Goal: Ask a question

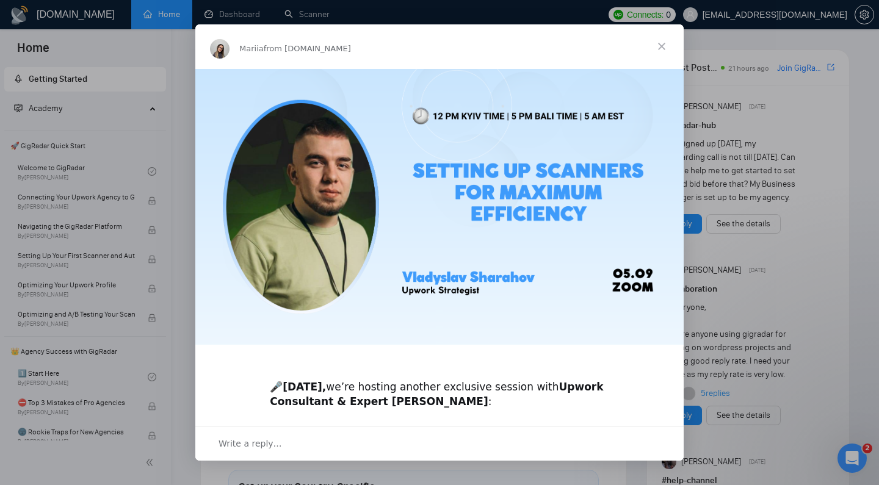
click at [653, 363] on div "🎤 [DATE], we’re hosting another exclusive session with Upwork Consultant & Expe…" at bounding box center [439, 397] width 488 height 658
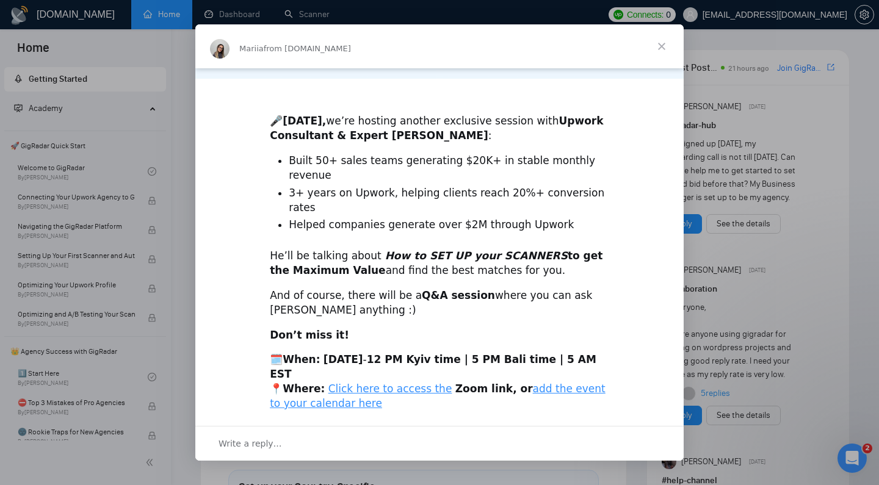
click at [330, 441] on div "Write a reply…" at bounding box center [439, 443] width 488 height 35
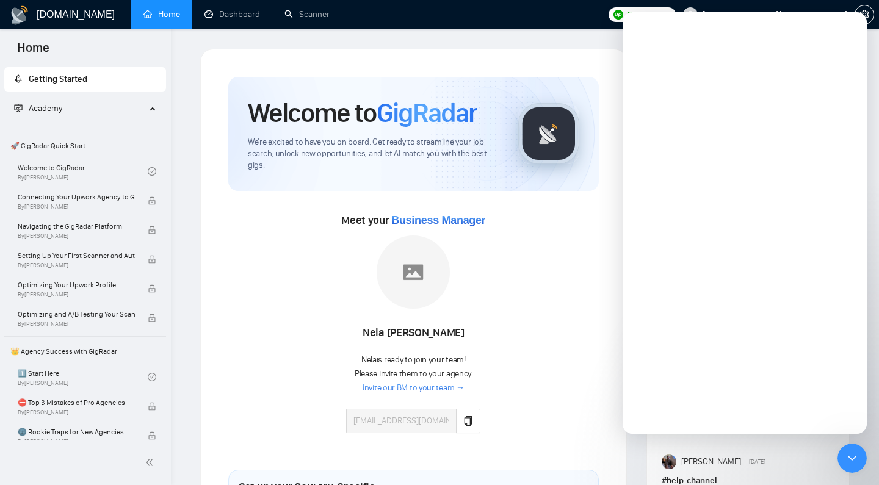
scroll to position [0, 0]
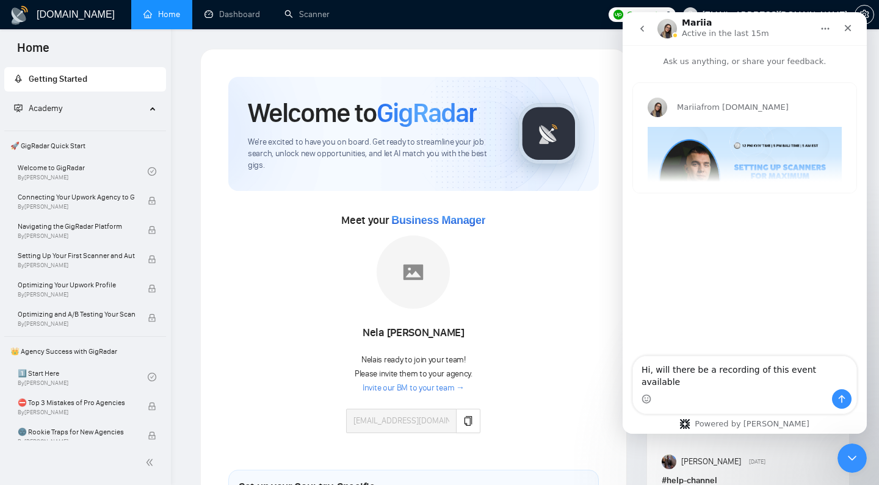
type textarea "Hi, will there be a recording of this event available?"
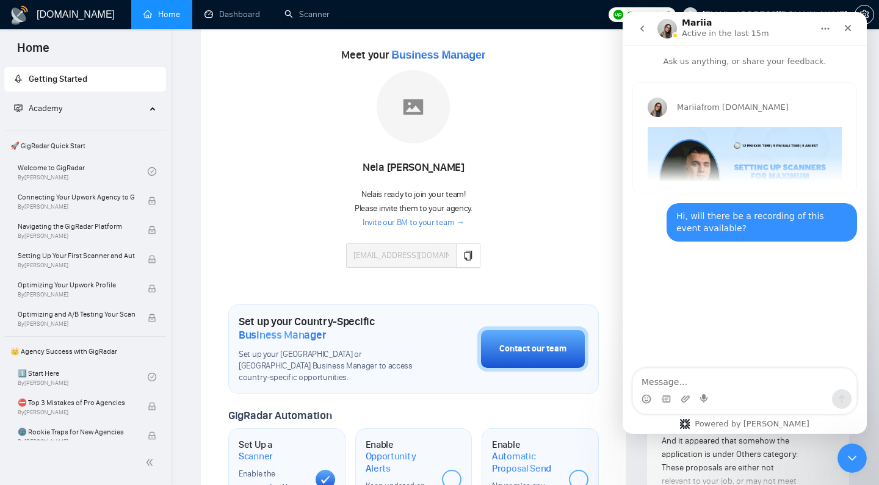
scroll to position [167, 0]
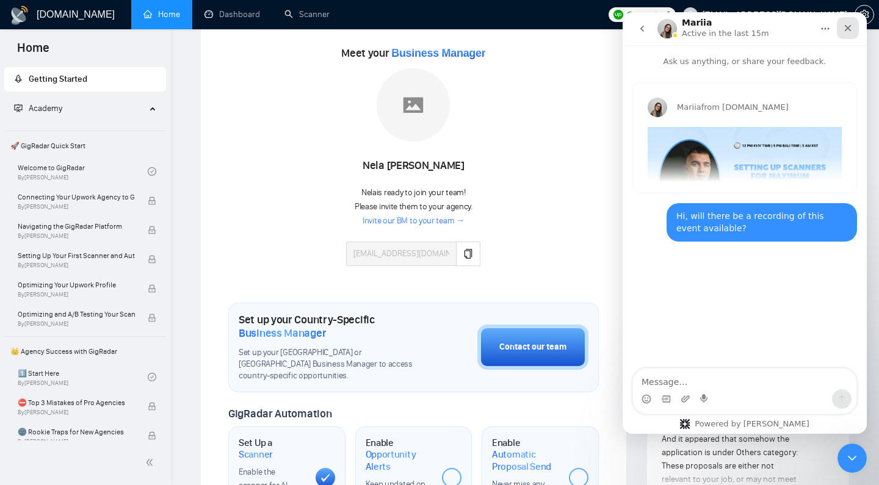
click at [848, 24] on icon "Close" at bounding box center [848, 28] width 10 height 10
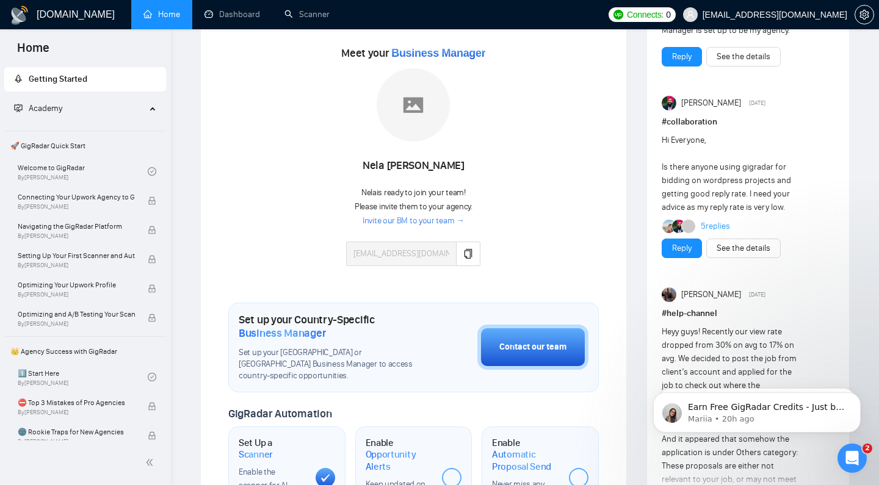
scroll to position [0, 0]
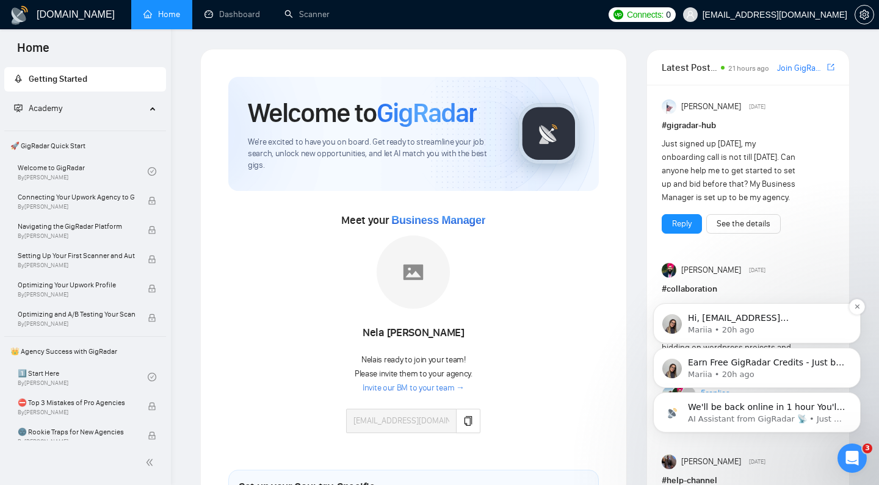
click at [810, 319] on p "Hi, [EMAIL_ADDRESS][DOMAIN_NAME], Welcome to [DOMAIN_NAME]! Why don't you check…" at bounding box center [766, 319] width 157 height 12
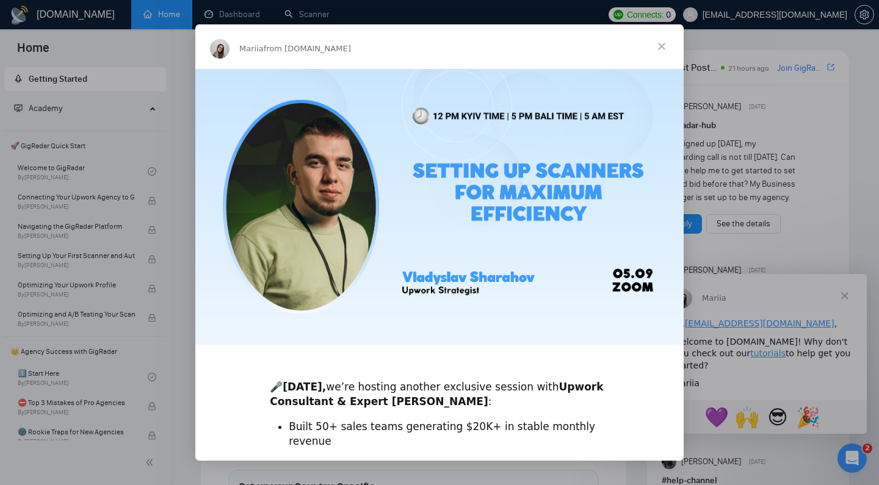
click at [443, 214] on img "Intercom messenger" at bounding box center [439, 207] width 488 height 276
click at [659, 46] on span "Close" at bounding box center [662, 46] width 44 height 44
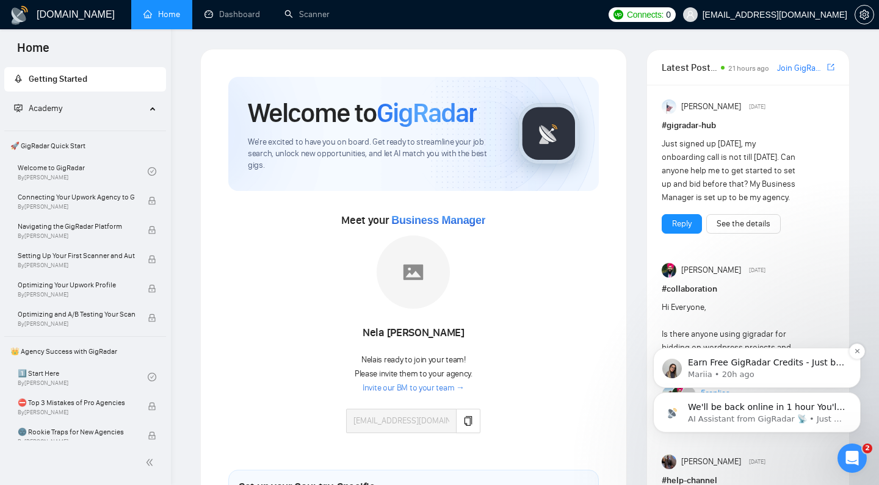
click at [822, 378] on p "Mariia • 20h ago" at bounding box center [766, 374] width 157 height 11
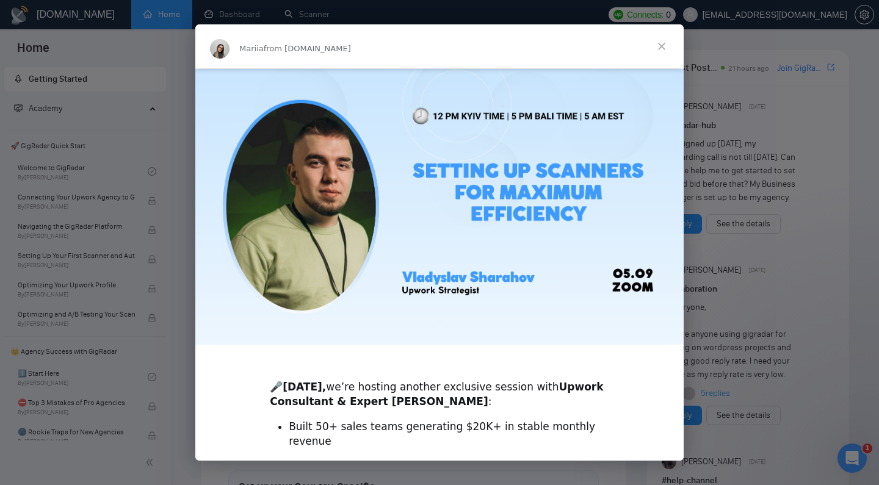
scroll to position [231, 0]
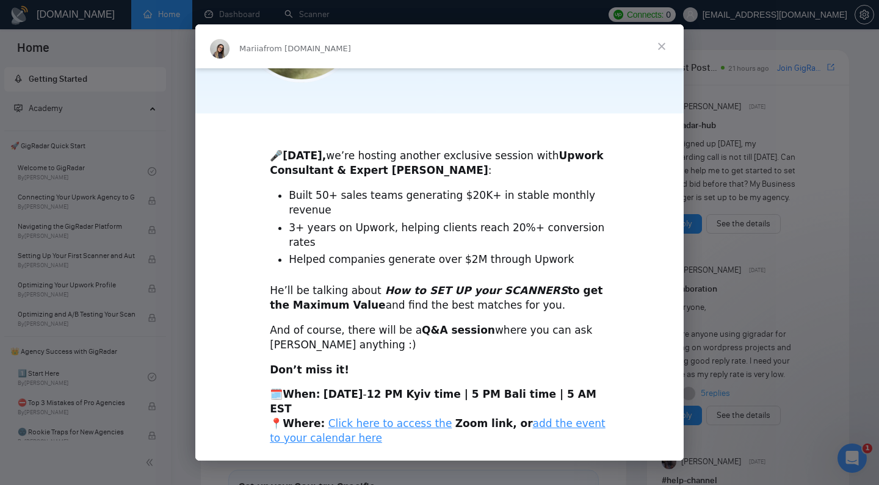
click at [658, 50] on span "Close" at bounding box center [662, 46] width 44 height 44
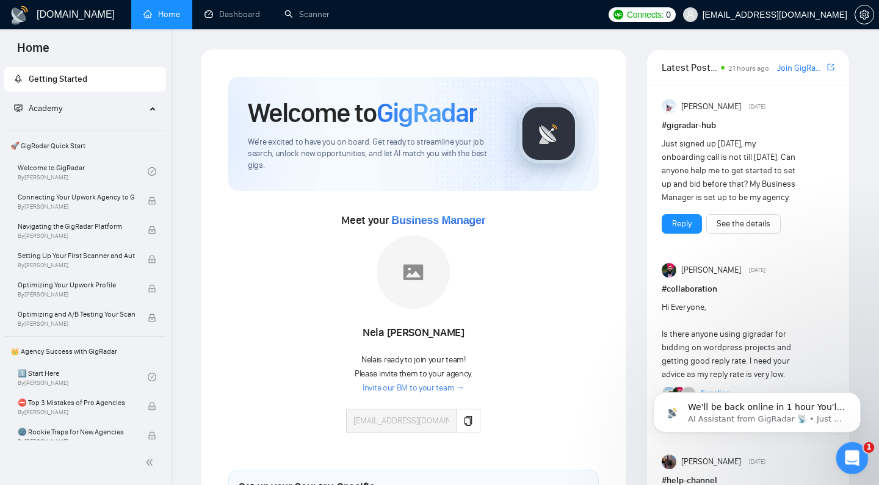
scroll to position [0, 0]
click at [823, 409] on p "We'll be back online in 1 hour You'll get replies here and to [EMAIL_ADDRESS][D…" at bounding box center [766, 408] width 157 height 12
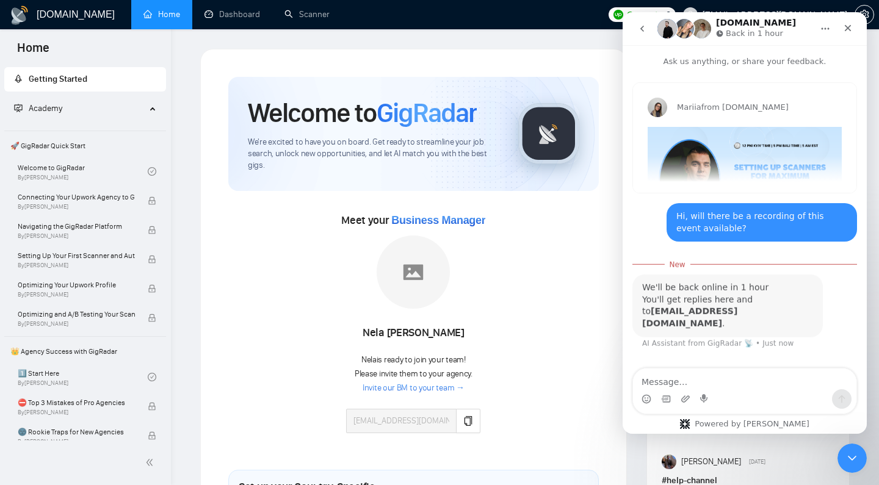
scroll to position [13, 0]
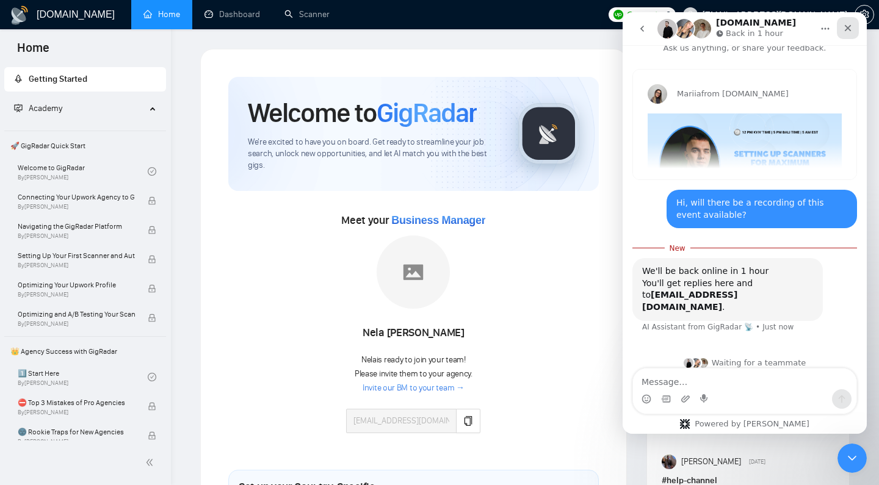
click at [850, 24] on icon "Close" at bounding box center [848, 28] width 10 height 10
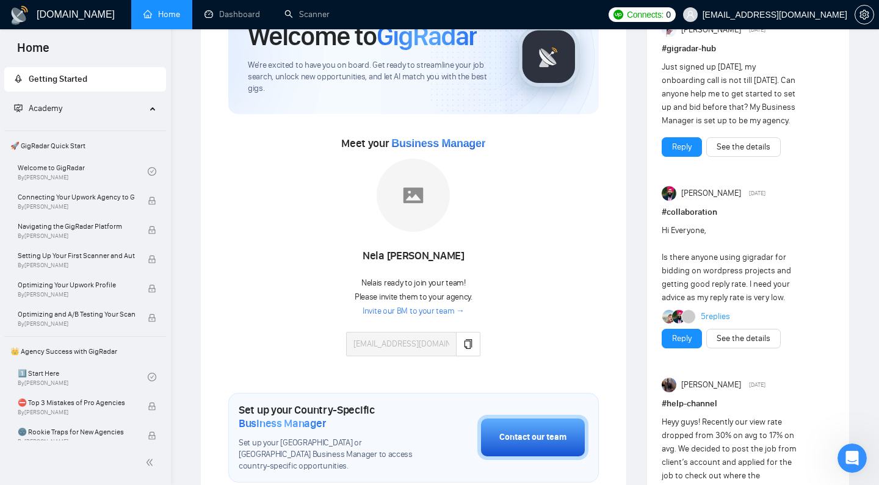
scroll to position [0, 0]
